Goal: Information Seeking & Learning: Learn about a topic

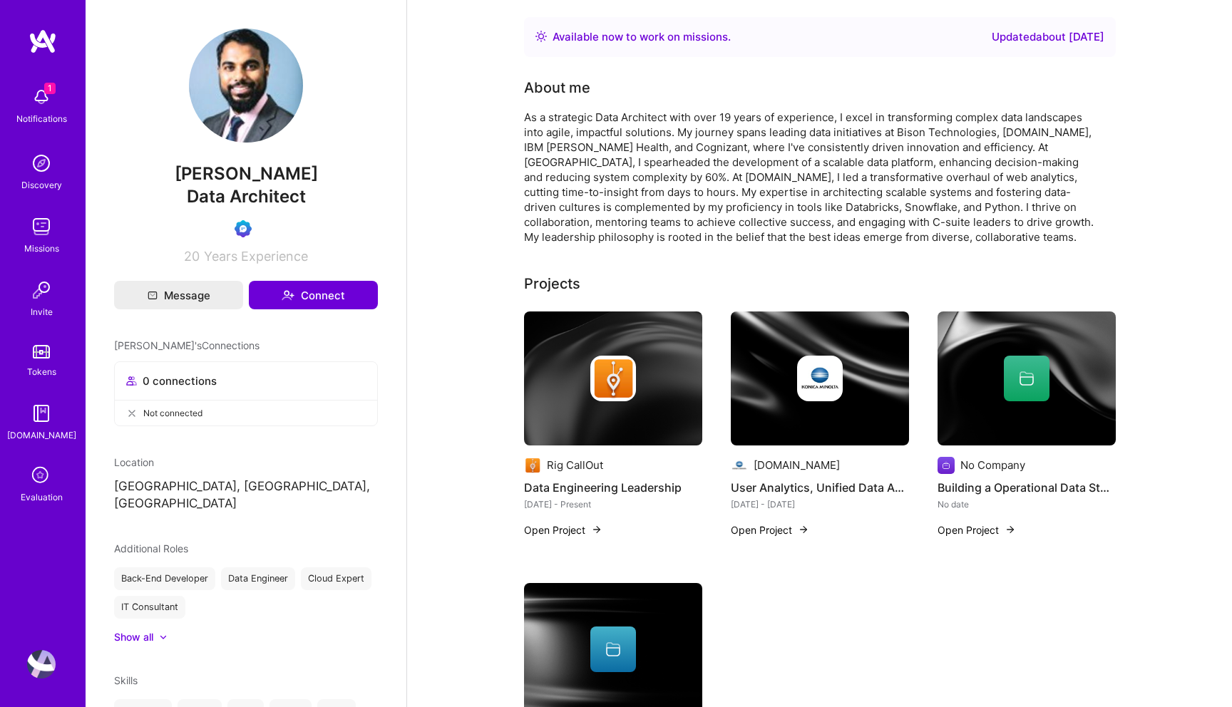
scroll to position [856, 0]
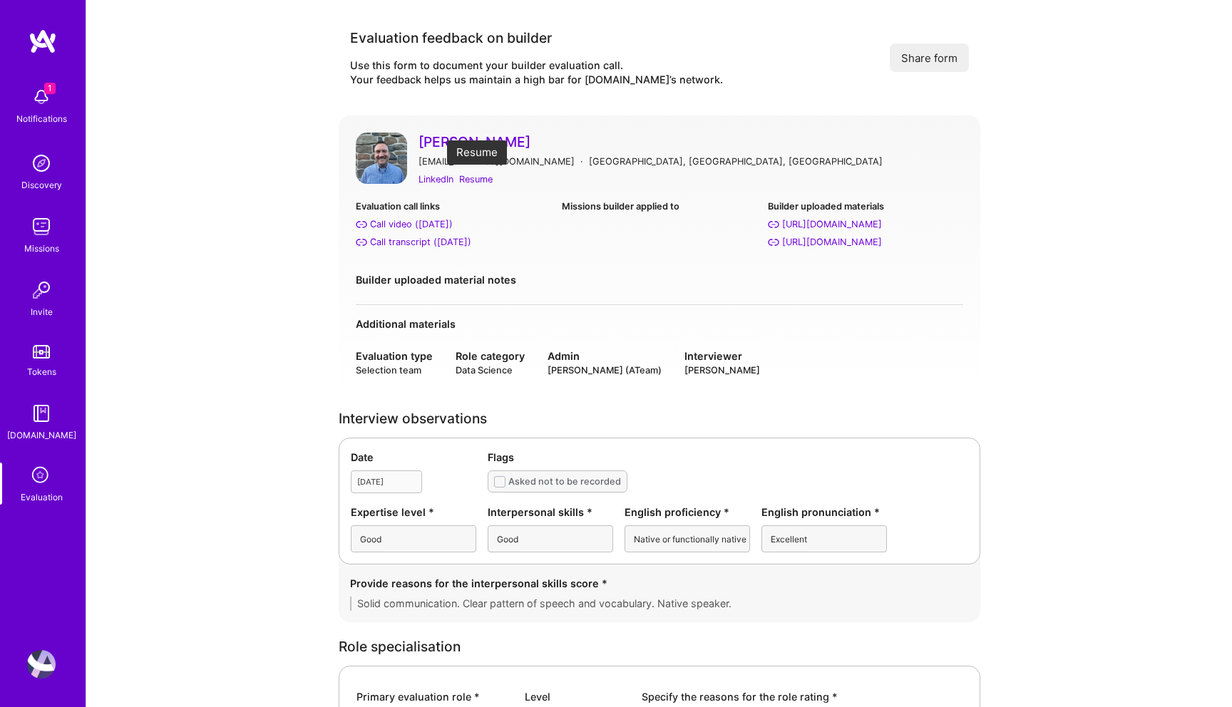
click at [478, 183] on div "Resume" at bounding box center [476, 179] width 34 height 15
click at [414, 239] on div "Call transcript (Aug 26, 2025)" at bounding box center [420, 242] width 101 height 15
click at [401, 219] on div "Call video (Aug 26, 2025)" at bounding box center [411, 224] width 83 height 15
click at [442, 183] on div "LinkedIn" at bounding box center [436, 179] width 35 height 15
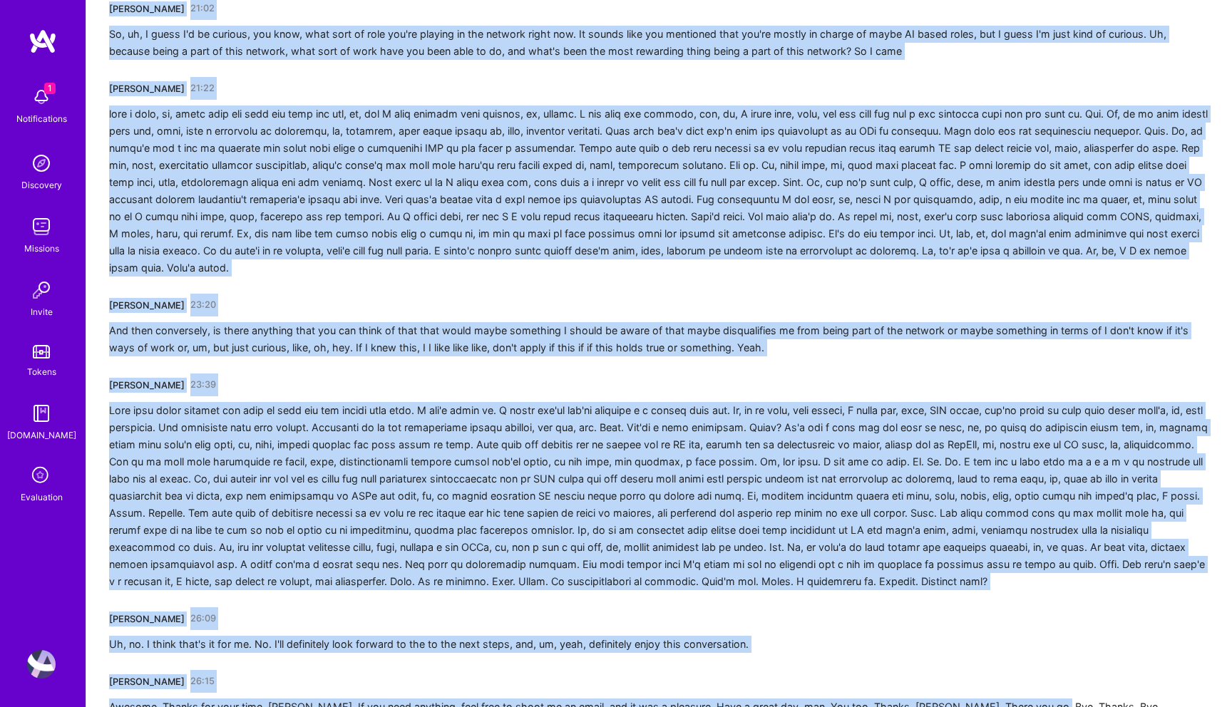
scroll to position [2940, 0]
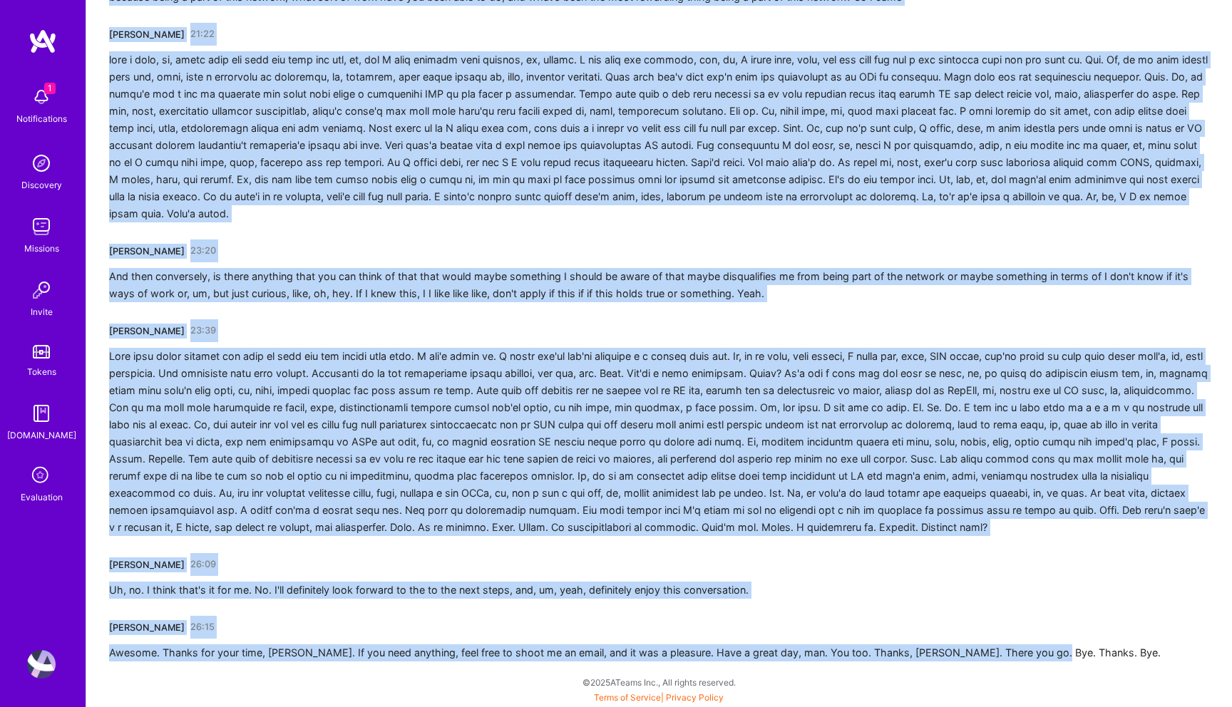
drag, startPoint x: 110, startPoint y: 252, endPoint x: 224, endPoint y: 707, distance: 469.0
copy div "[PERSON_NAME] 00:00 I'm well. Thanks. How's it going? [PERSON_NAME] 00:04 Uh, i…"
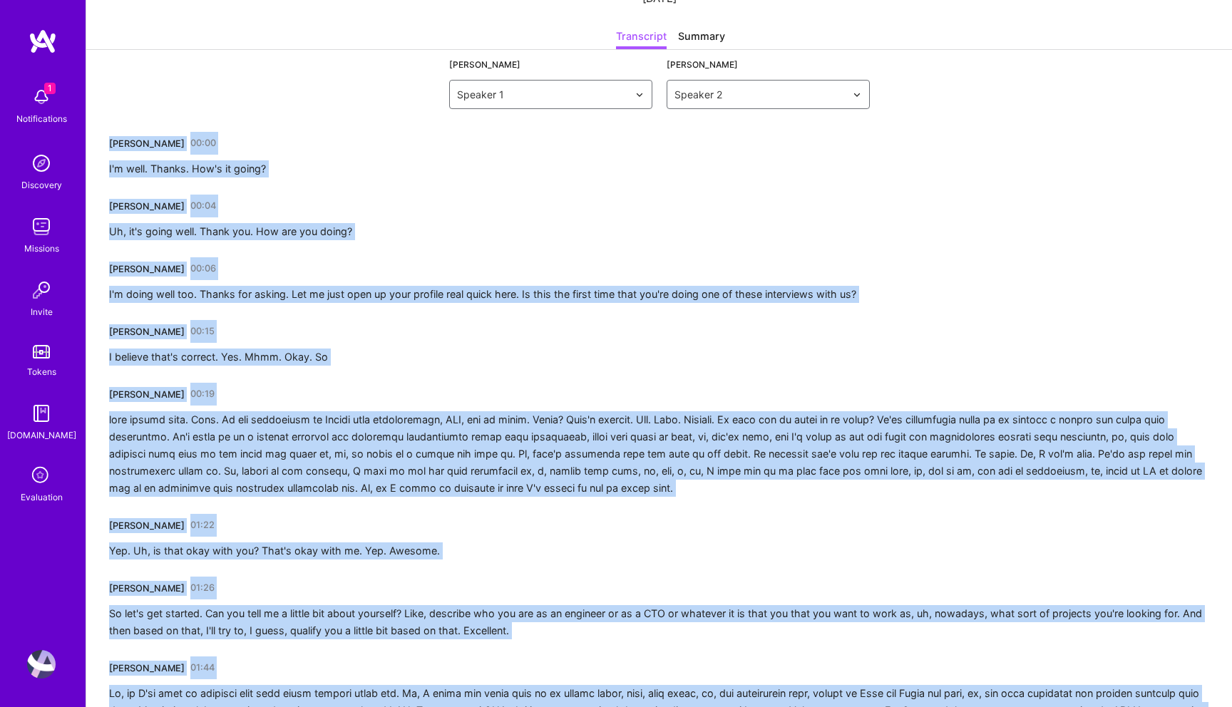
scroll to position [0, 0]
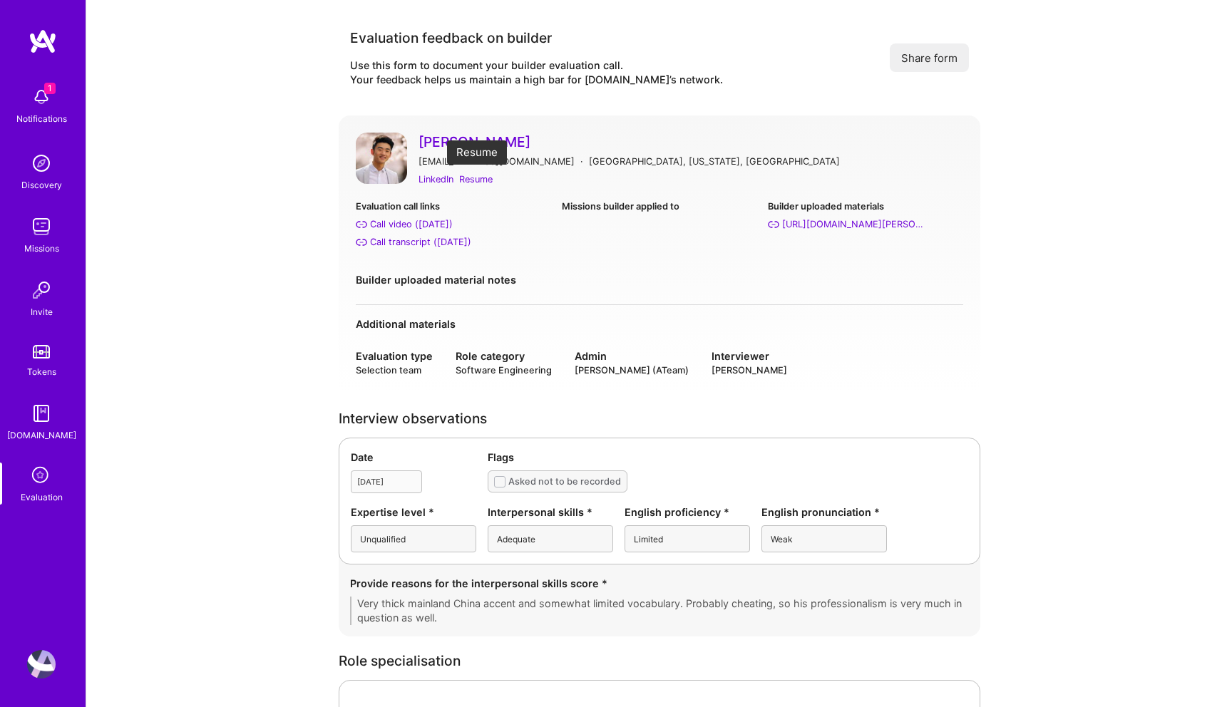
click at [471, 177] on div "Resume" at bounding box center [476, 179] width 34 height 15
click at [419, 240] on div "Call transcript (Aug 26, 2025)" at bounding box center [420, 242] width 101 height 15
click at [436, 225] on div "Call video (Aug 26, 2025)" at bounding box center [411, 224] width 83 height 15
click at [473, 142] on link "Dallas Hart" at bounding box center [691, 142] width 545 height 19
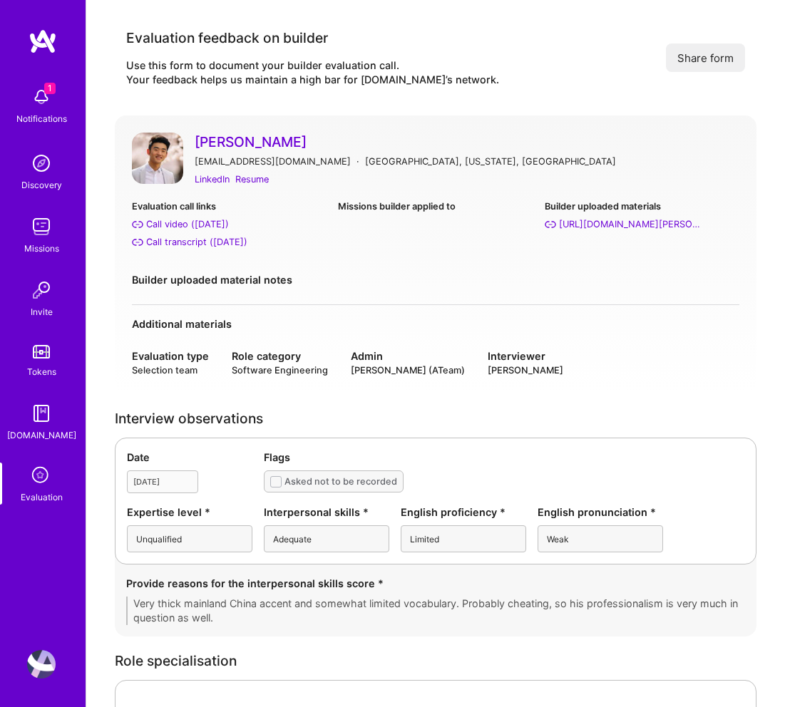
drag, startPoint x: 502, startPoint y: 148, endPoint x: 457, endPoint y: 148, distance: 44.9
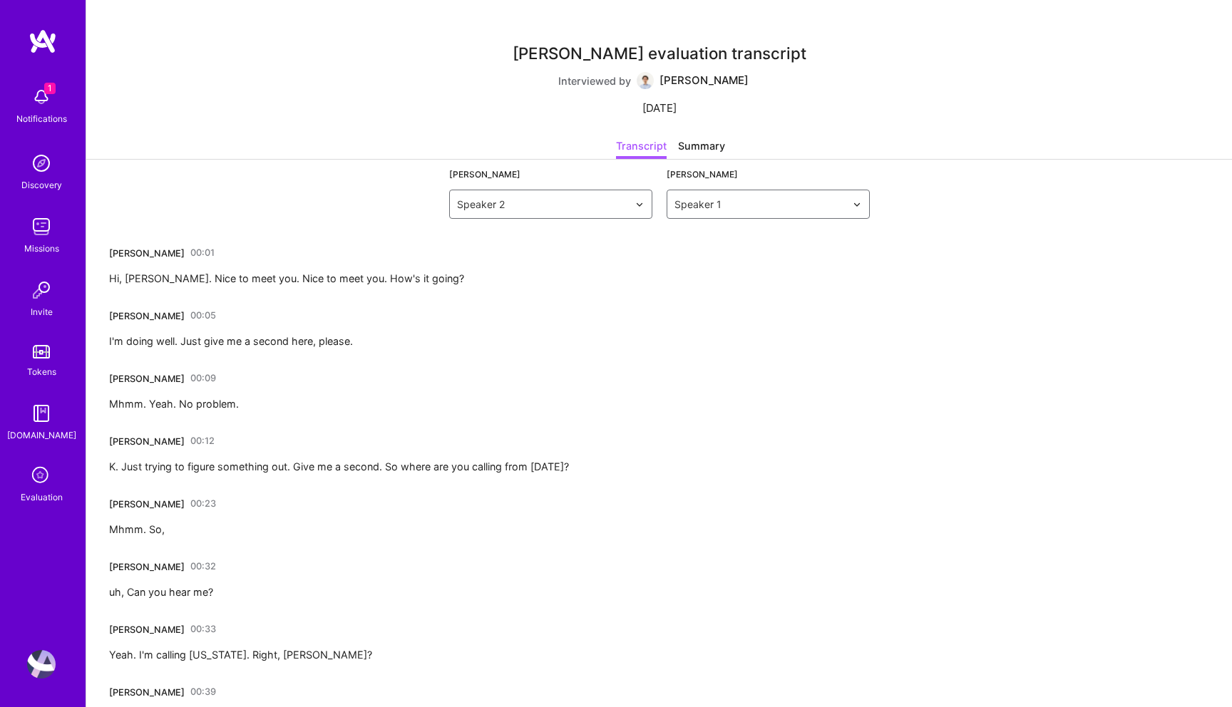
drag, startPoint x: 112, startPoint y: 255, endPoint x: 202, endPoint y: 698, distance: 451.8
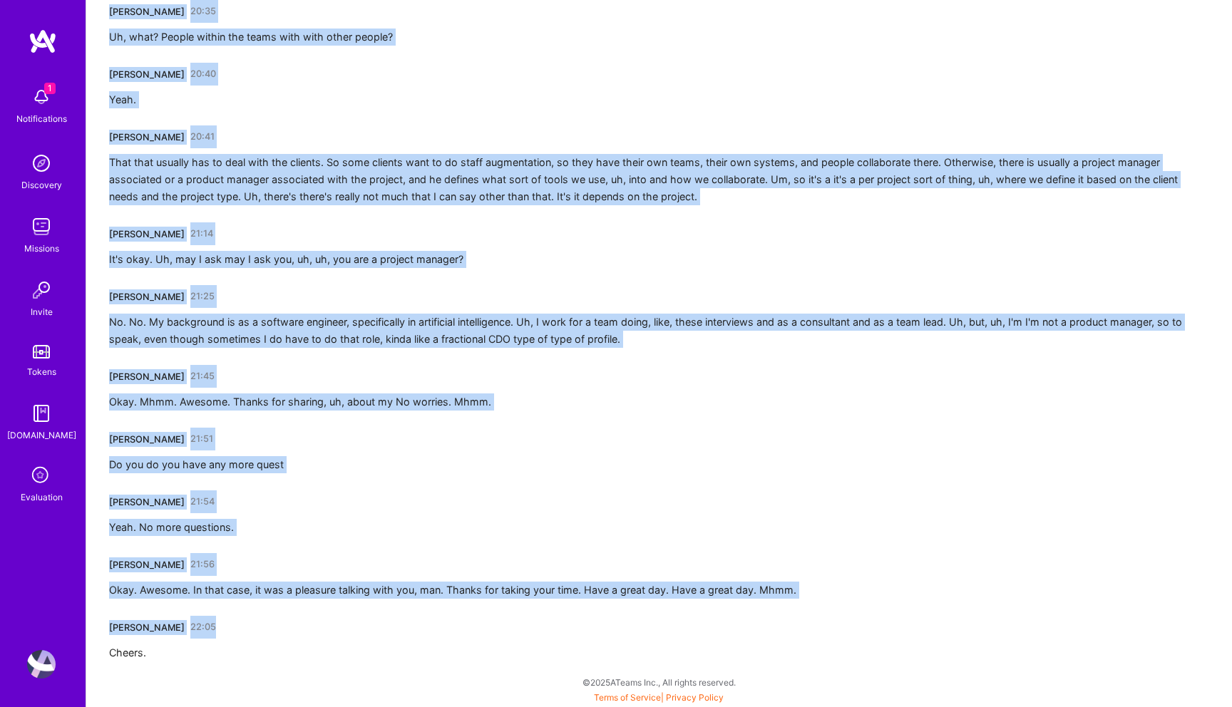
scroll to position [3584, 0]
drag, startPoint x: 111, startPoint y: 255, endPoint x: 146, endPoint y: 665, distance: 411.5
copy div "Dallas Hart 00:01 Hi, Pedro. Nice to meet you. Nice to meet you. How's it going…"
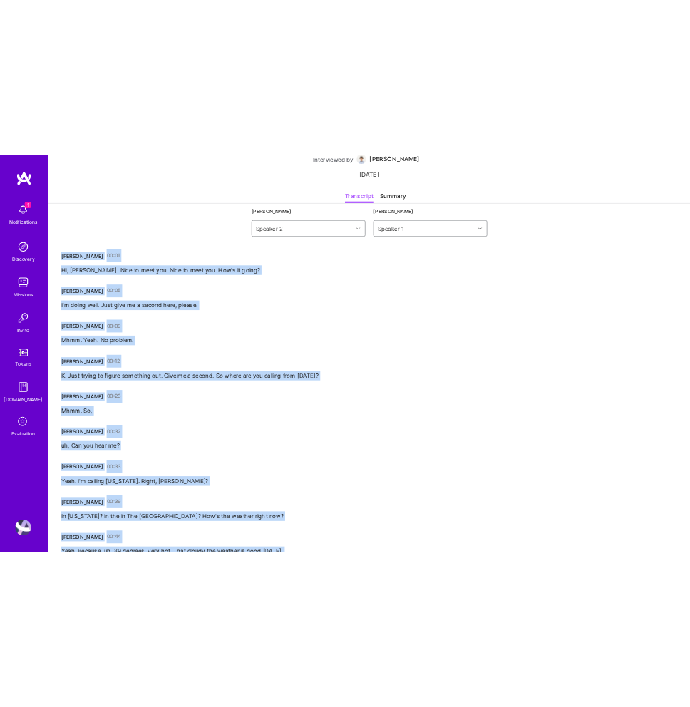
scroll to position [0, 0]
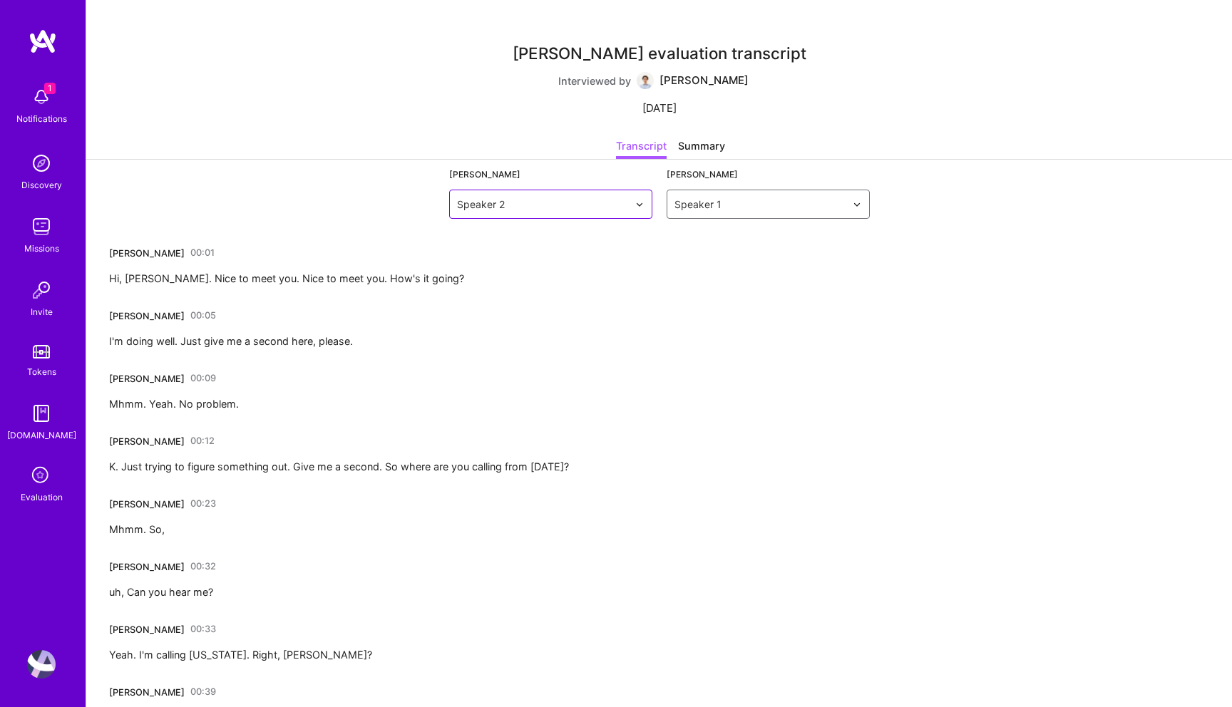
click at [590, 210] on input "text" at bounding box center [542, 204] width 171 height 15
click at [592, 207] on input "text" at bounding box center [542, 204] width 171 height 15
click at [692, 132] on div "Dallas Hart evaluation transcript Interviewed by Pedro Nogueira 25 Aug 2025" at bounding box center [660, 81] width 294 height 116
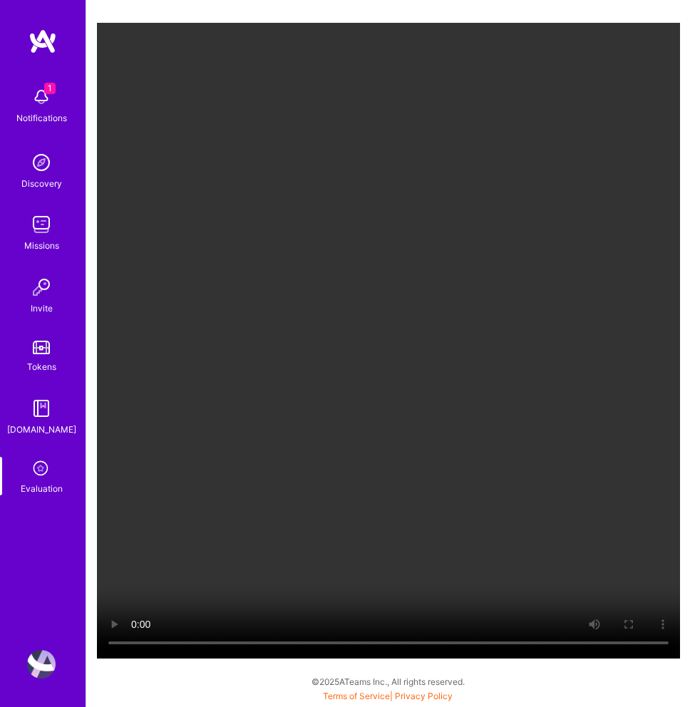
click at [349, 349] on video "Your browser does not support the video tag." at bounding box center [388, 341] width 583 height 636
